Goal: Task Accomplishment & Management: Manage account settings

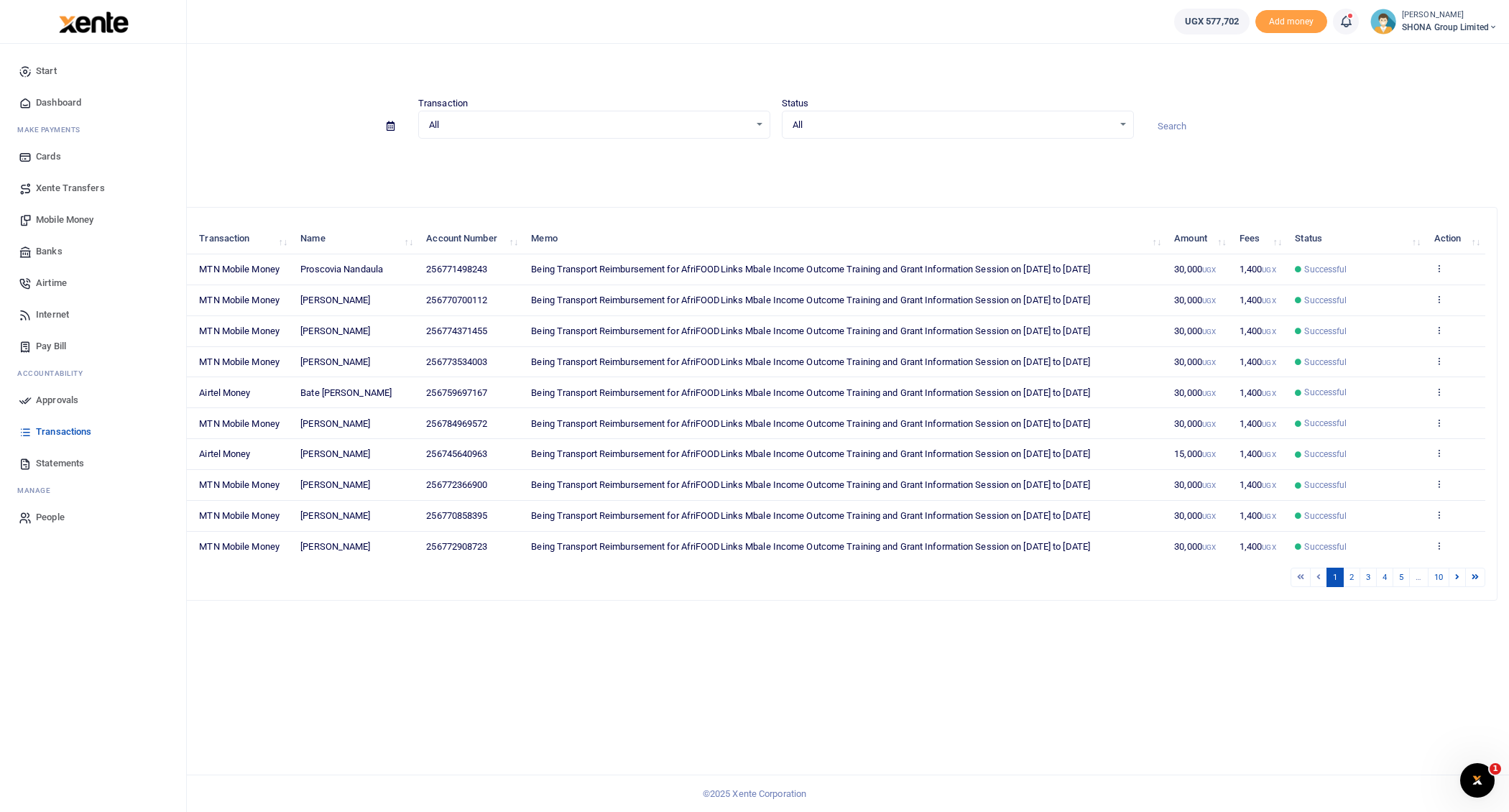
click at [65, 393] on span "Approvals" at bounding box center [57, 400] width 42 height 14
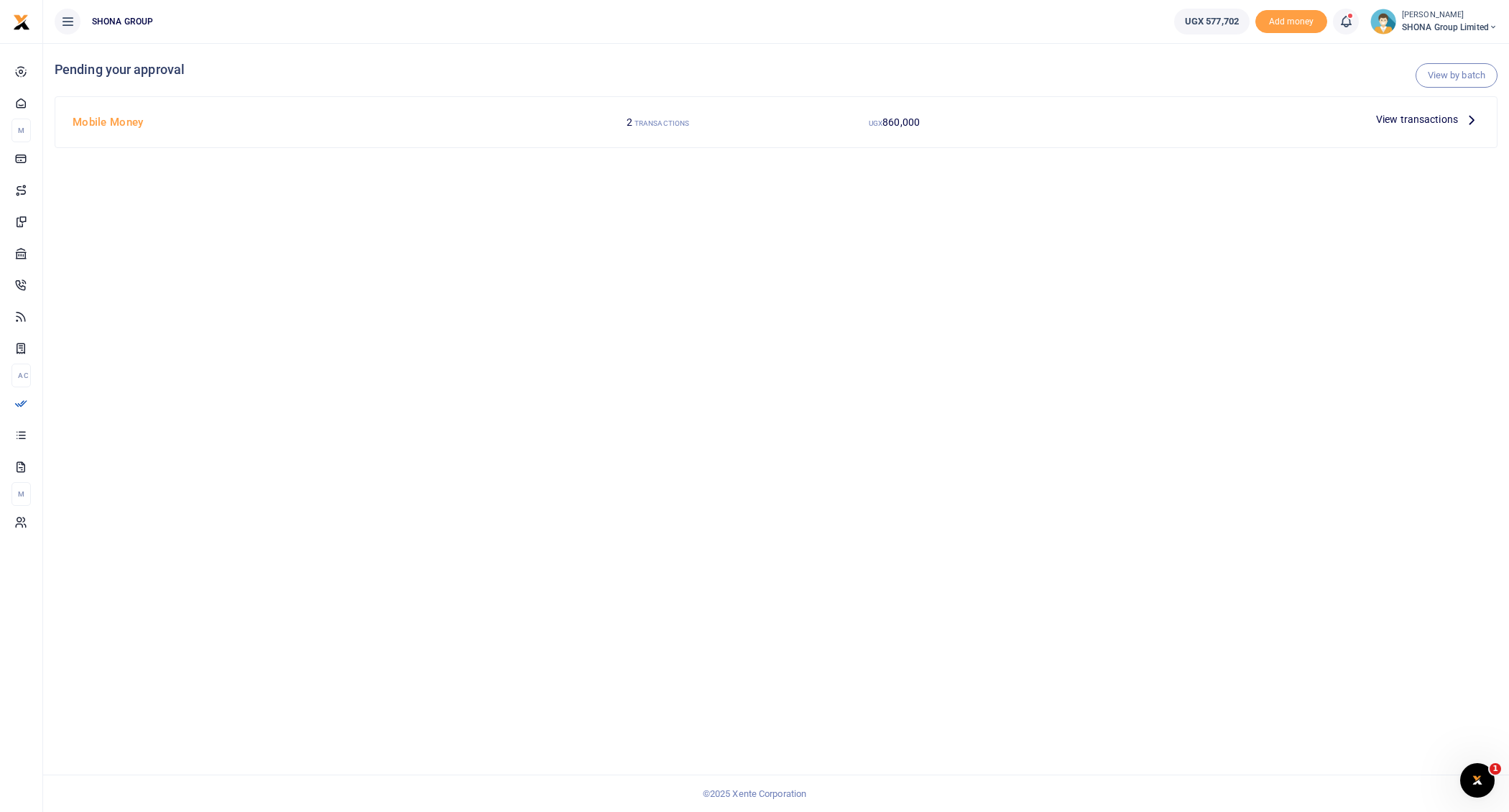
click at [1471, 119] on icon at bounding box center [1471, 119] width 16 height 16
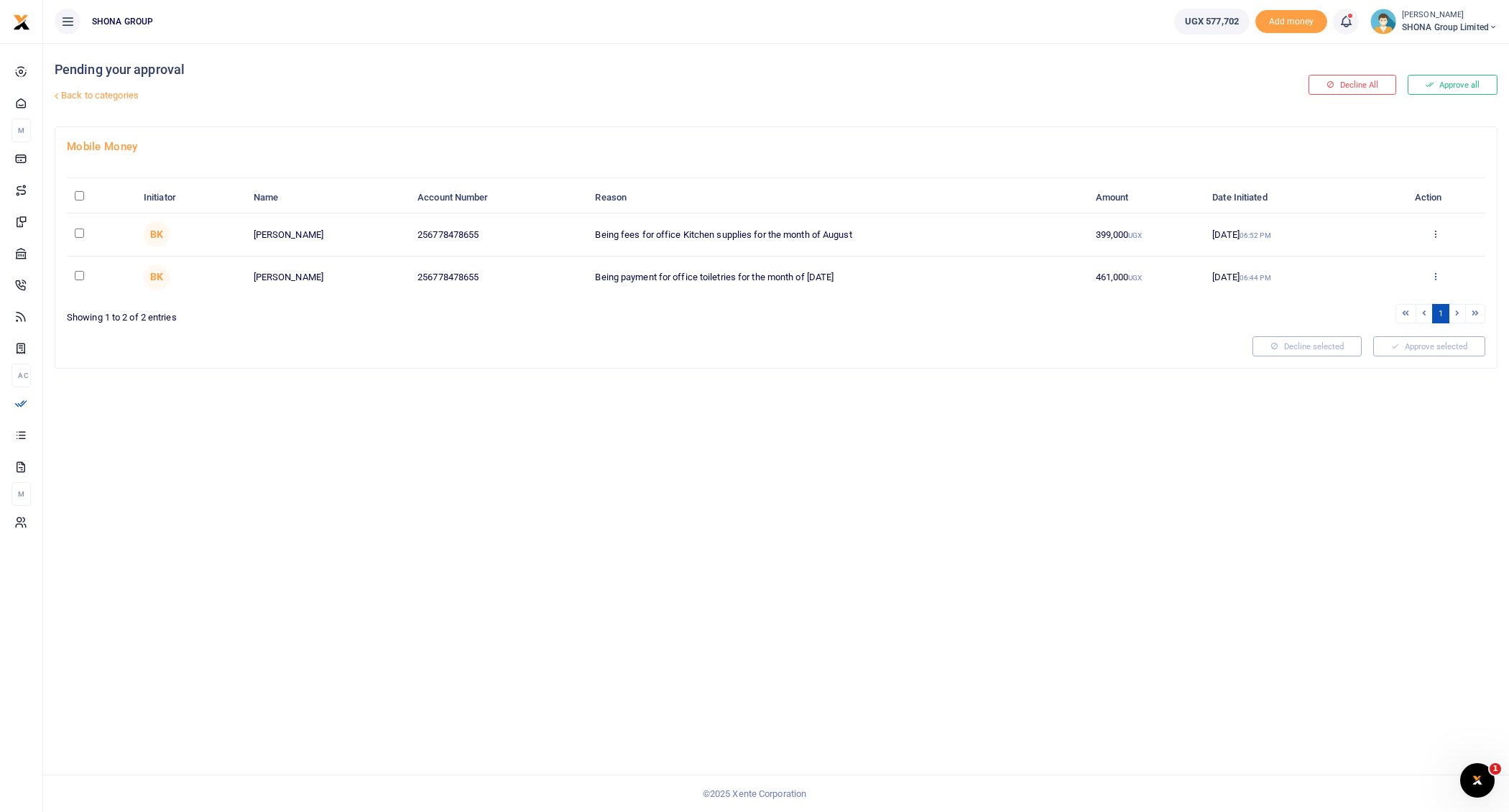
click at [1436, 271] on icon at bounding box center [1435, 275] width 9 height 10
click at [1365, 300] on link "Approve" at bounding box center [1382, 298] width 113 height 20
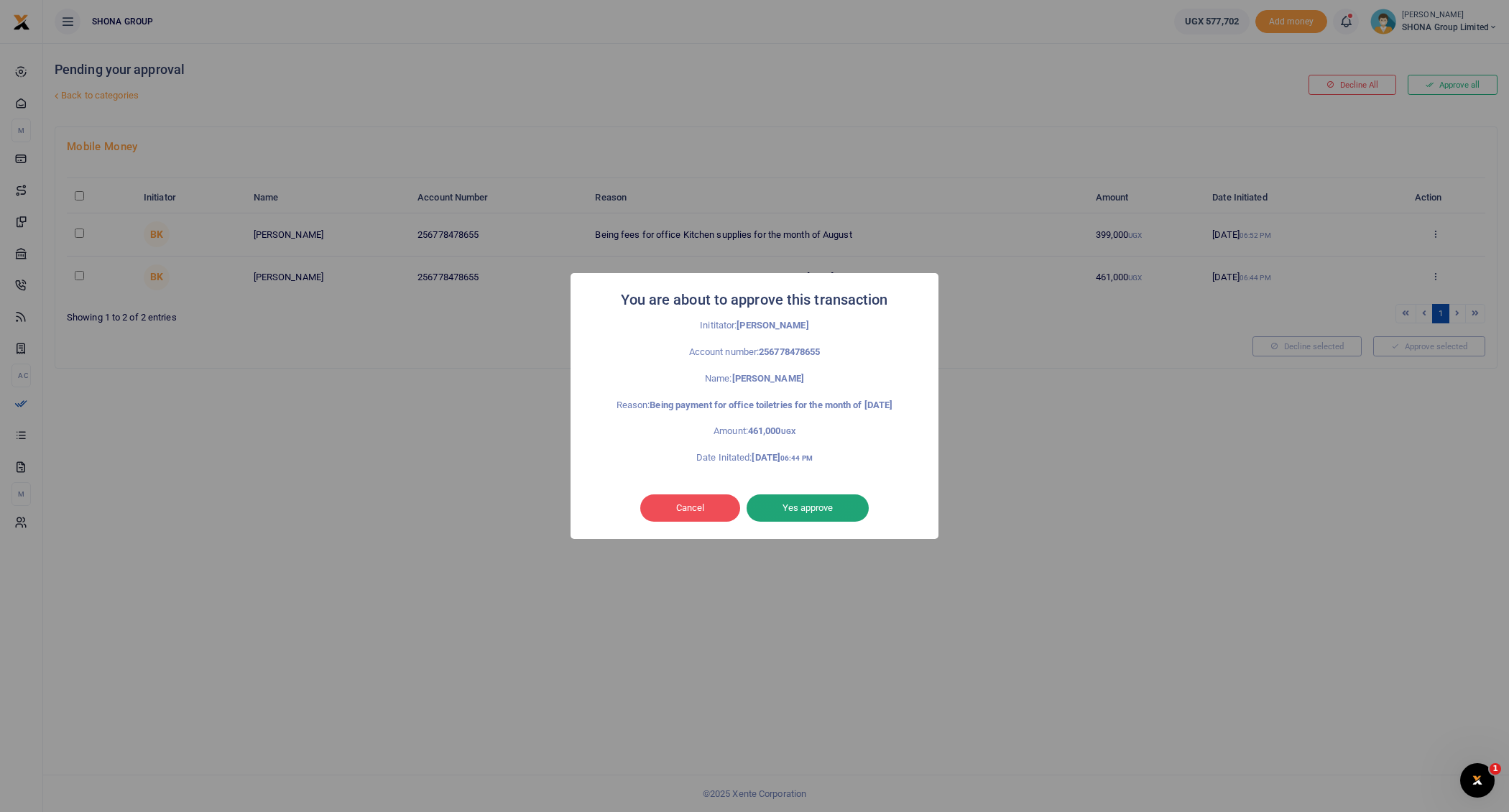
click at [843, 513] on button "Yes approve" at bounding box center [808, 508] width 122 height 27
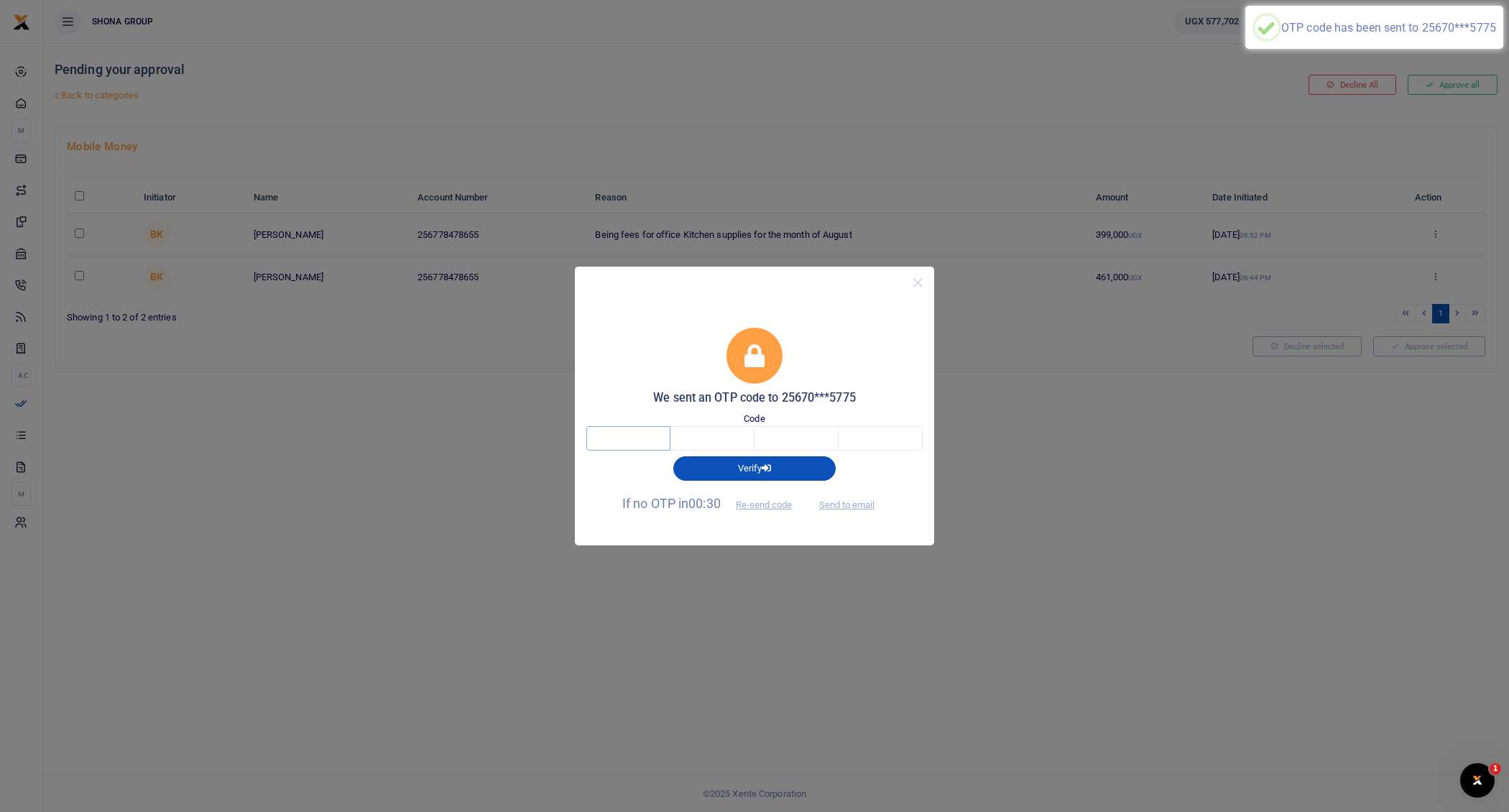
click at [633, 439] on input "text" at bounding box center [628, 438] width 84 height 25
type input "7"
type input "6"
type input "1"
type input "4"
